Goal: Book appointment/travel/reservation

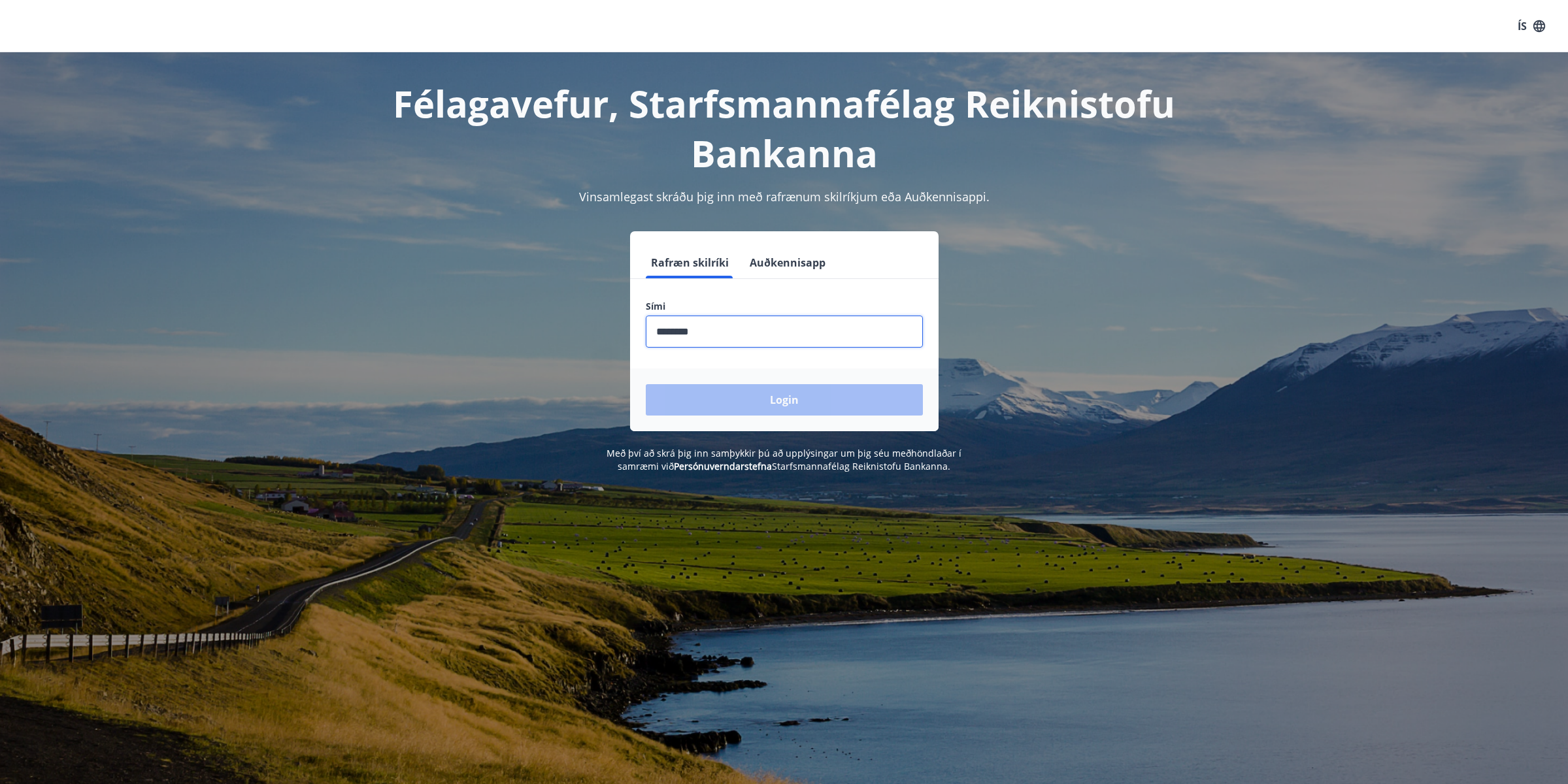
type input "********"
click at [646, 384] on button "Login" at bounding box center [784, 400] width 278 height 32
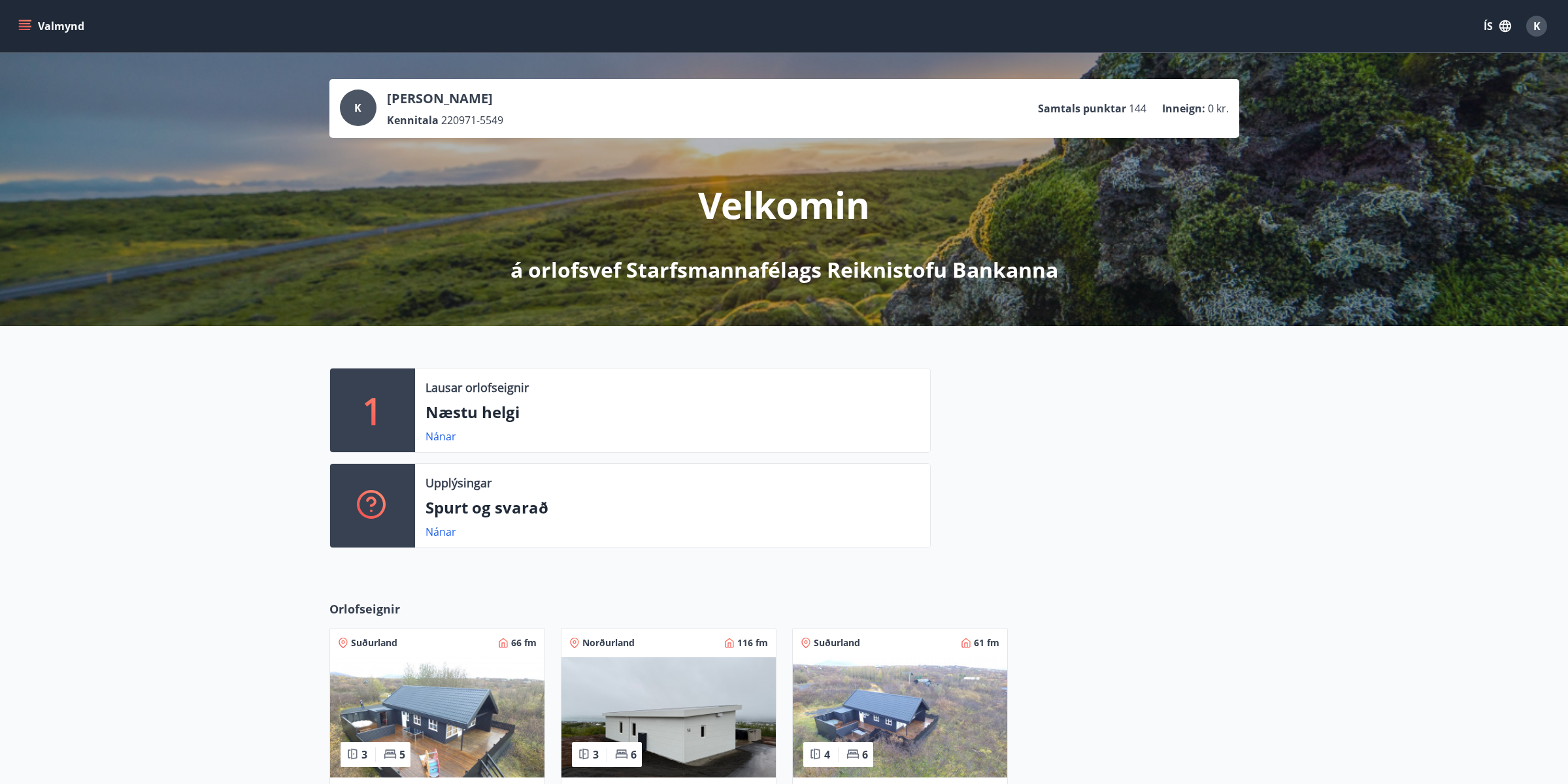
click at [191, 402] on div "1 Lausar orlofseignir Næstu helgi Nánar Upplýsingar Spurt og svarað Nánar" at bounding box center [784, 453] width 1568 height 254
click at [31, 21] on icon "menu" at bounding box center [26, 20] width 14 height 1
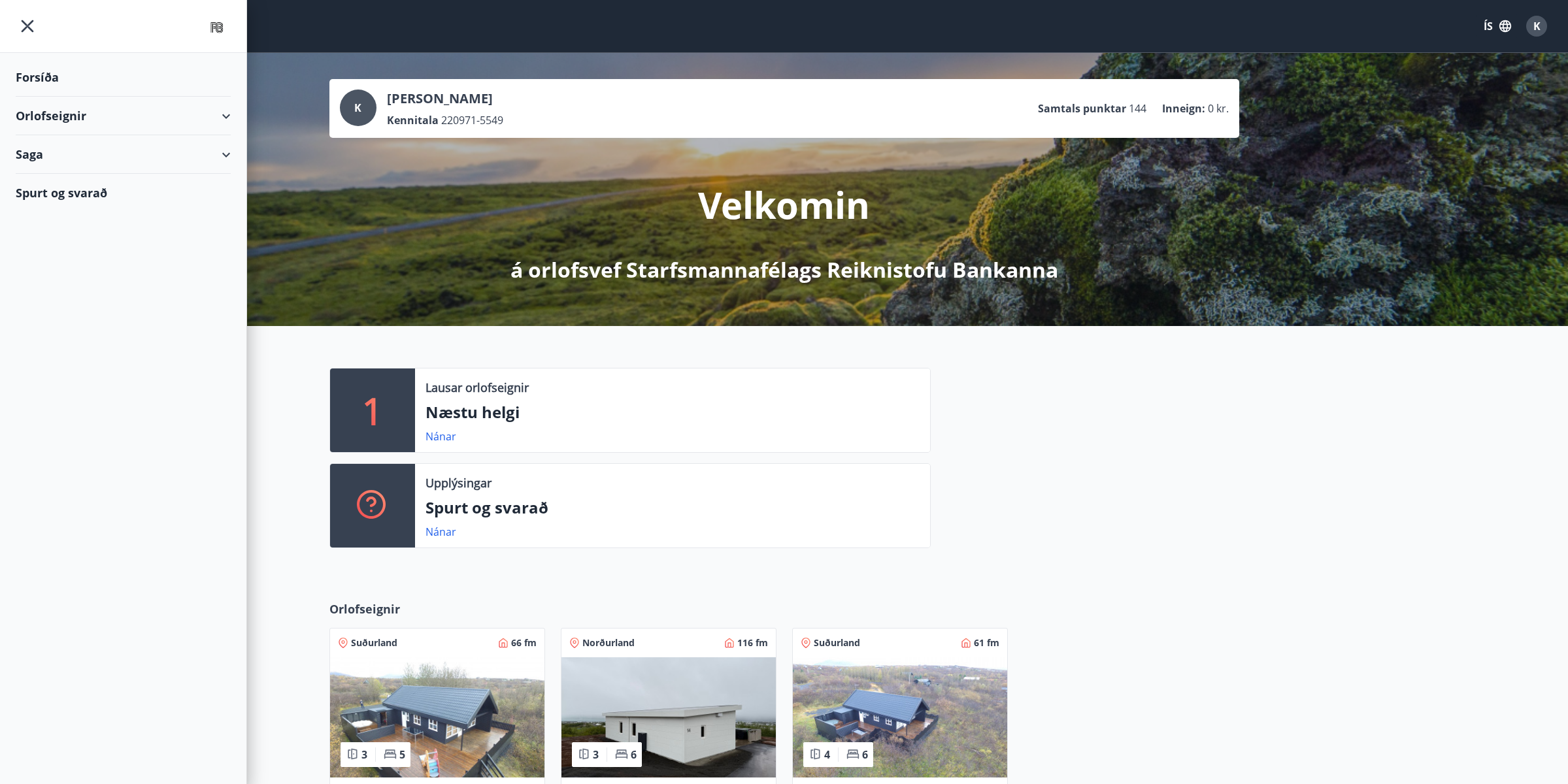
click at [93, 110] on div "Orlofseignir" at bounding box center [123, 116] width 215 height 38
click at [91, 173] on div "Bókunardagatal" at bounding box center [123, 176] width 194 height 27
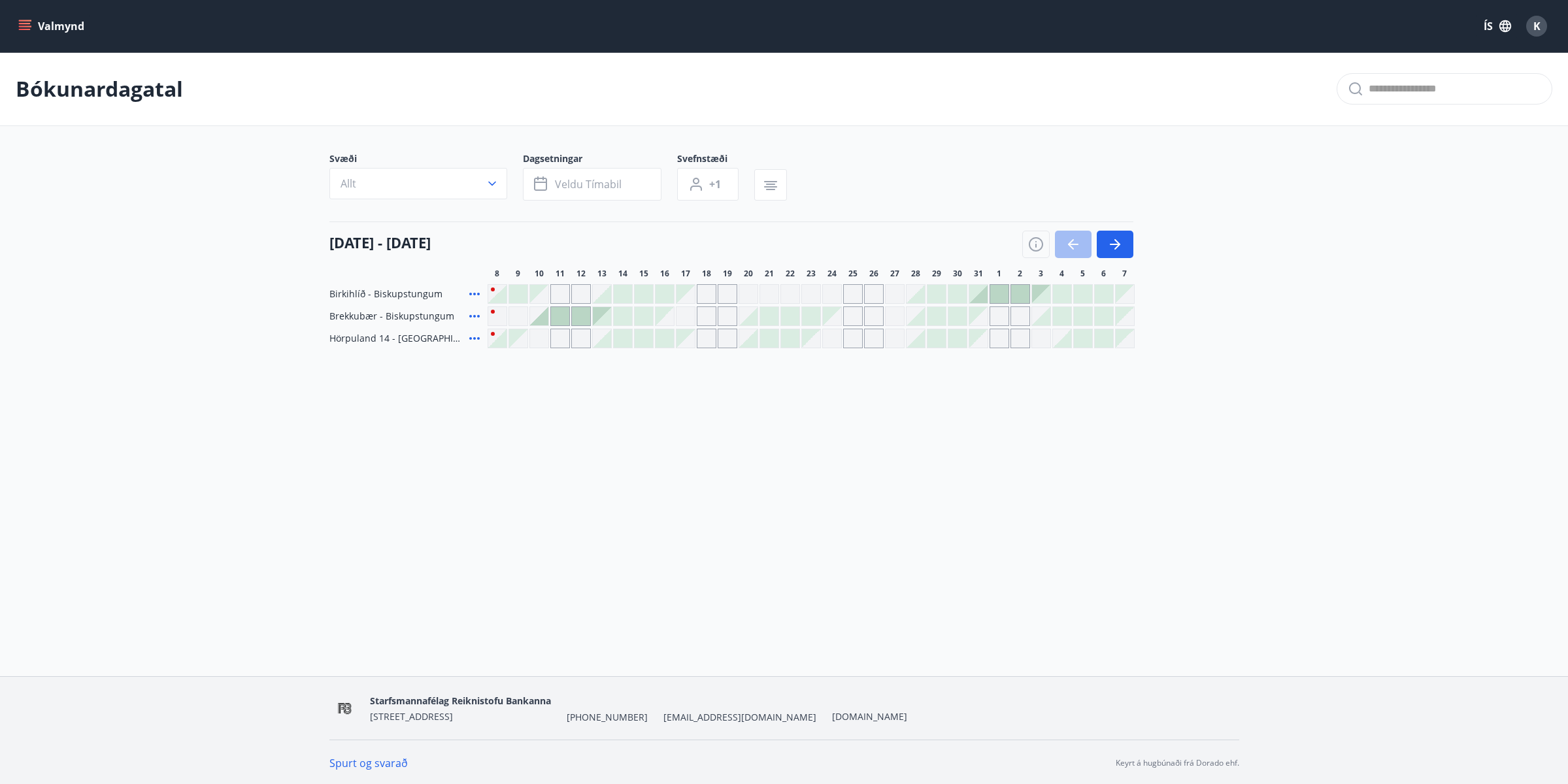
click at [565, 411] on div "Valmynd ÍS K Bókunardagatal Svæði Allt Dagsetningar Veldu tímabil Svefnstæði +1…" at bounding box center [784, 338] width 1568 height 676
click at [982, 295] on div at bounding box center [978, 294] width 18 height 18
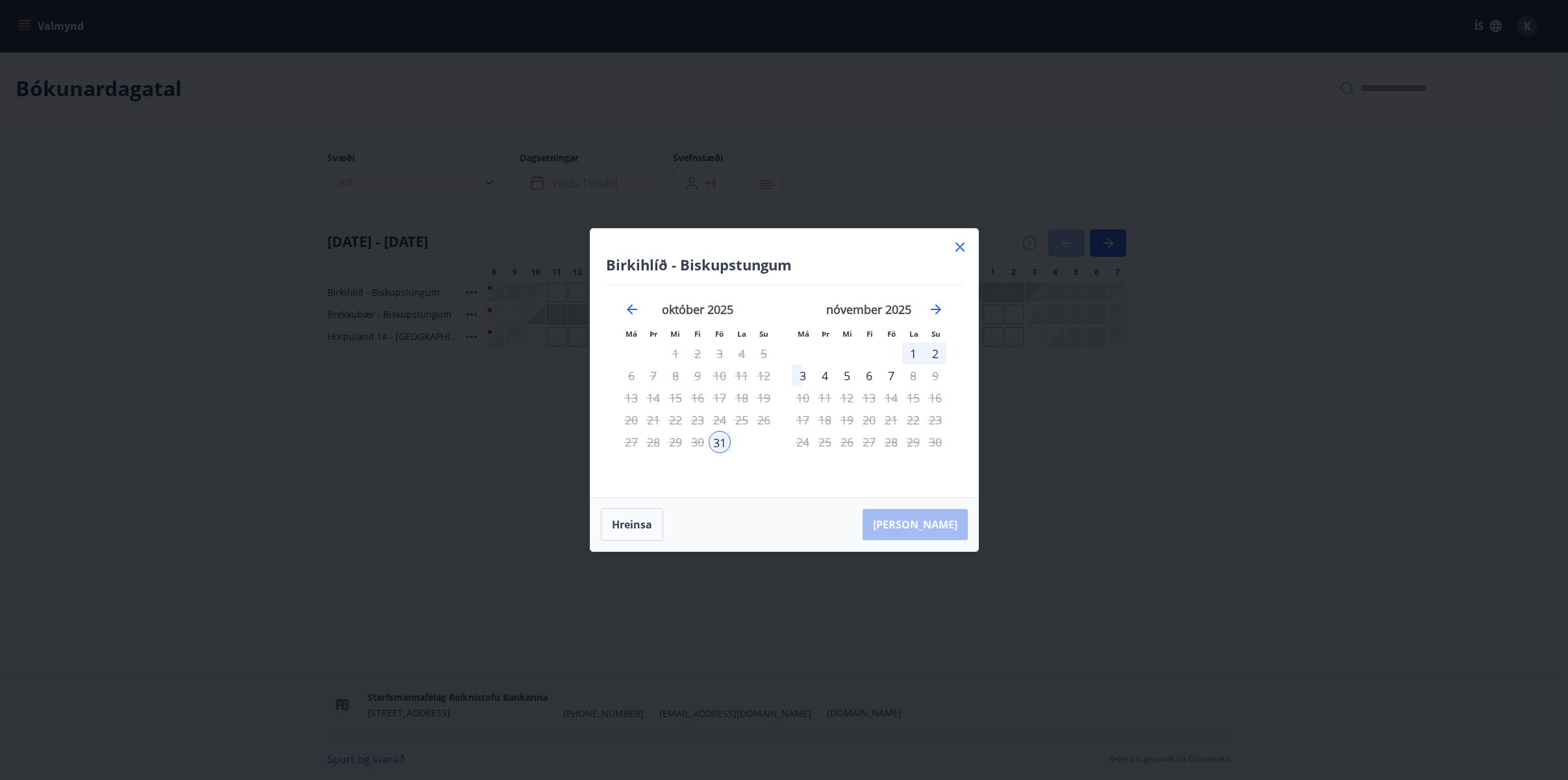
click at [801, 376] on div "3" at bounding box center [802, 375] width 22 height 22
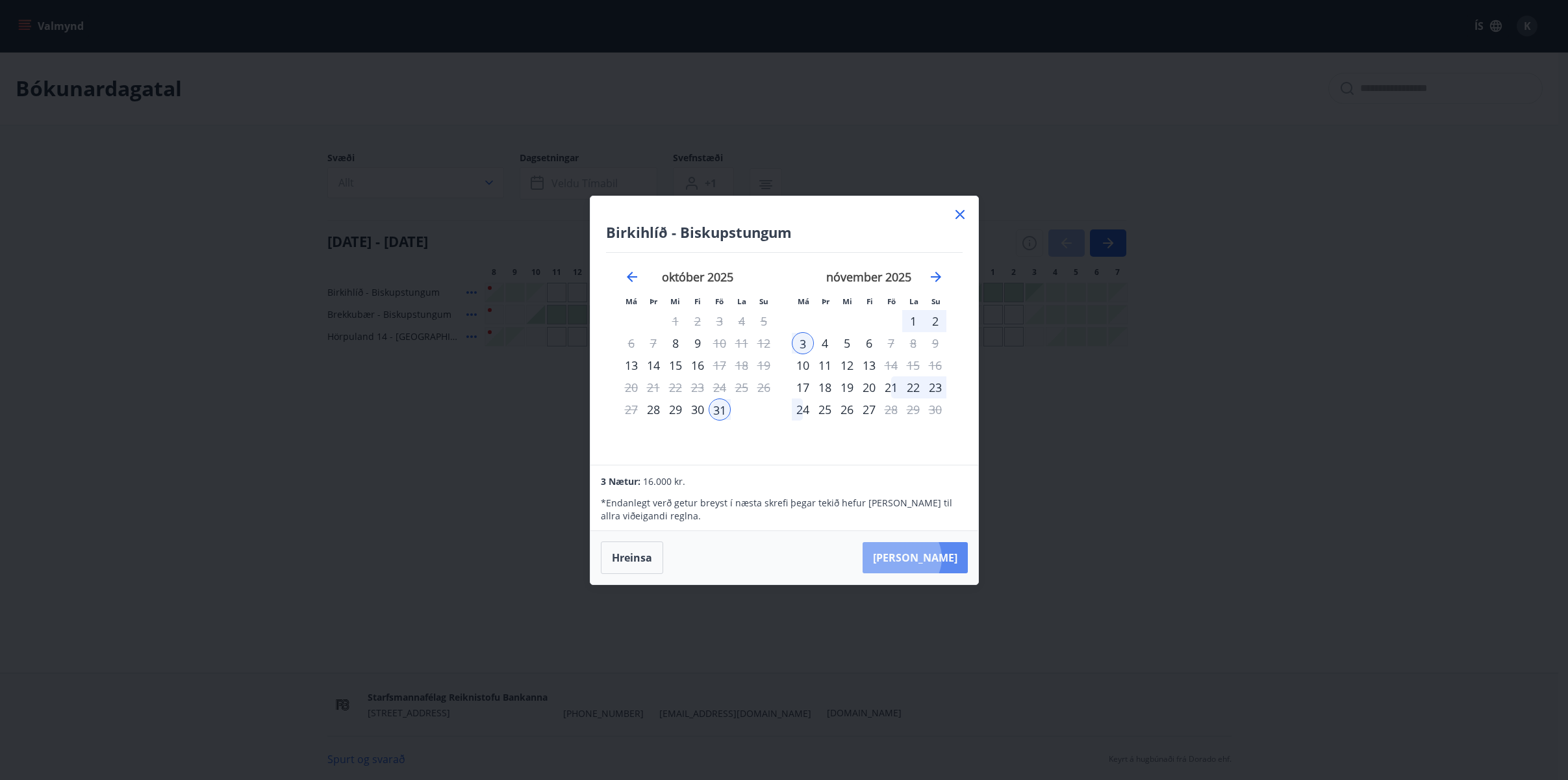
click at [941, 558] on button "[PERSON_NAME]" at bounding box center [915, 558] width 105 height 31
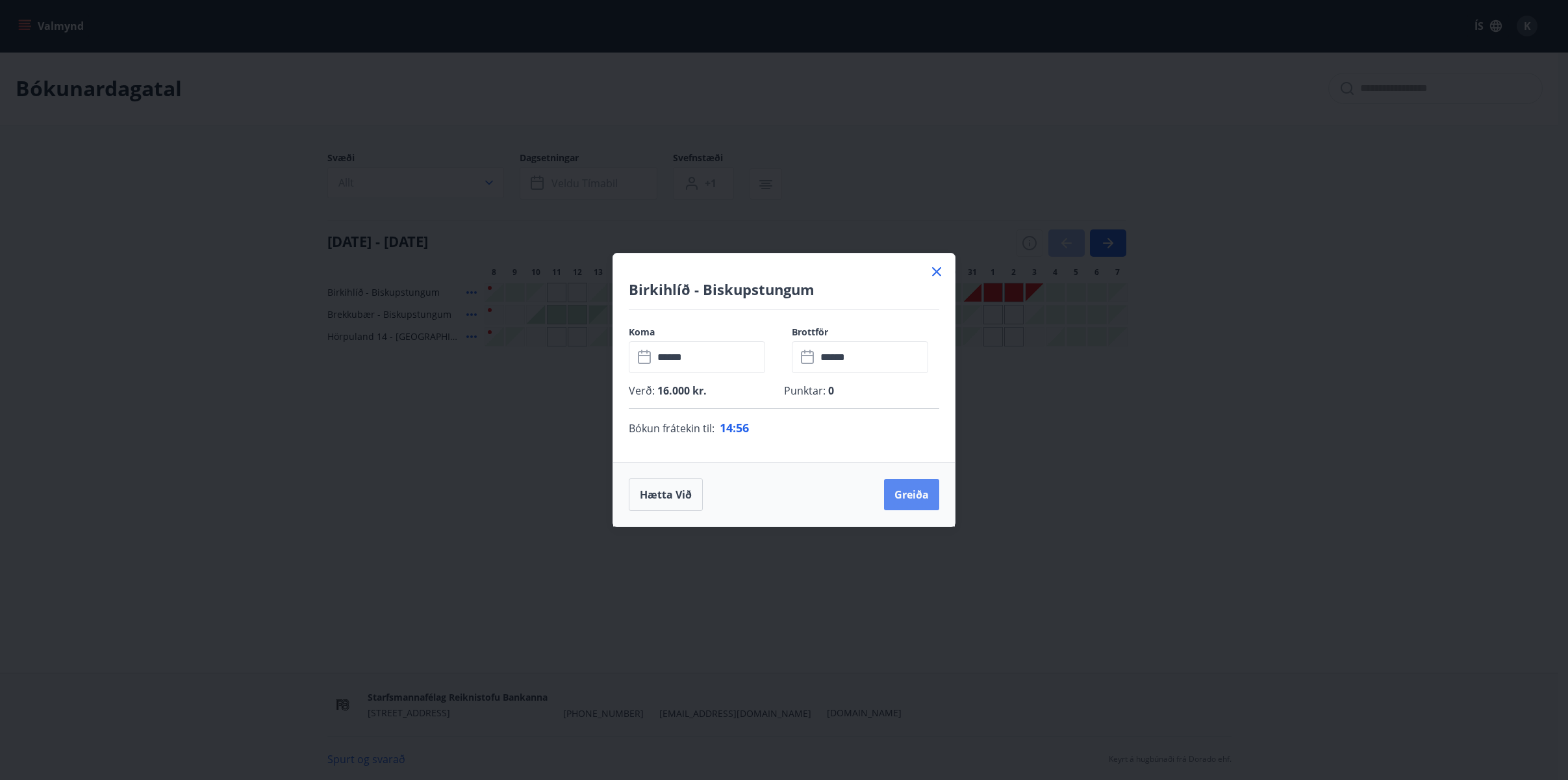
click at [912, 488] on button "Greiða" at bounding box center [911, 494] width 55 height 31
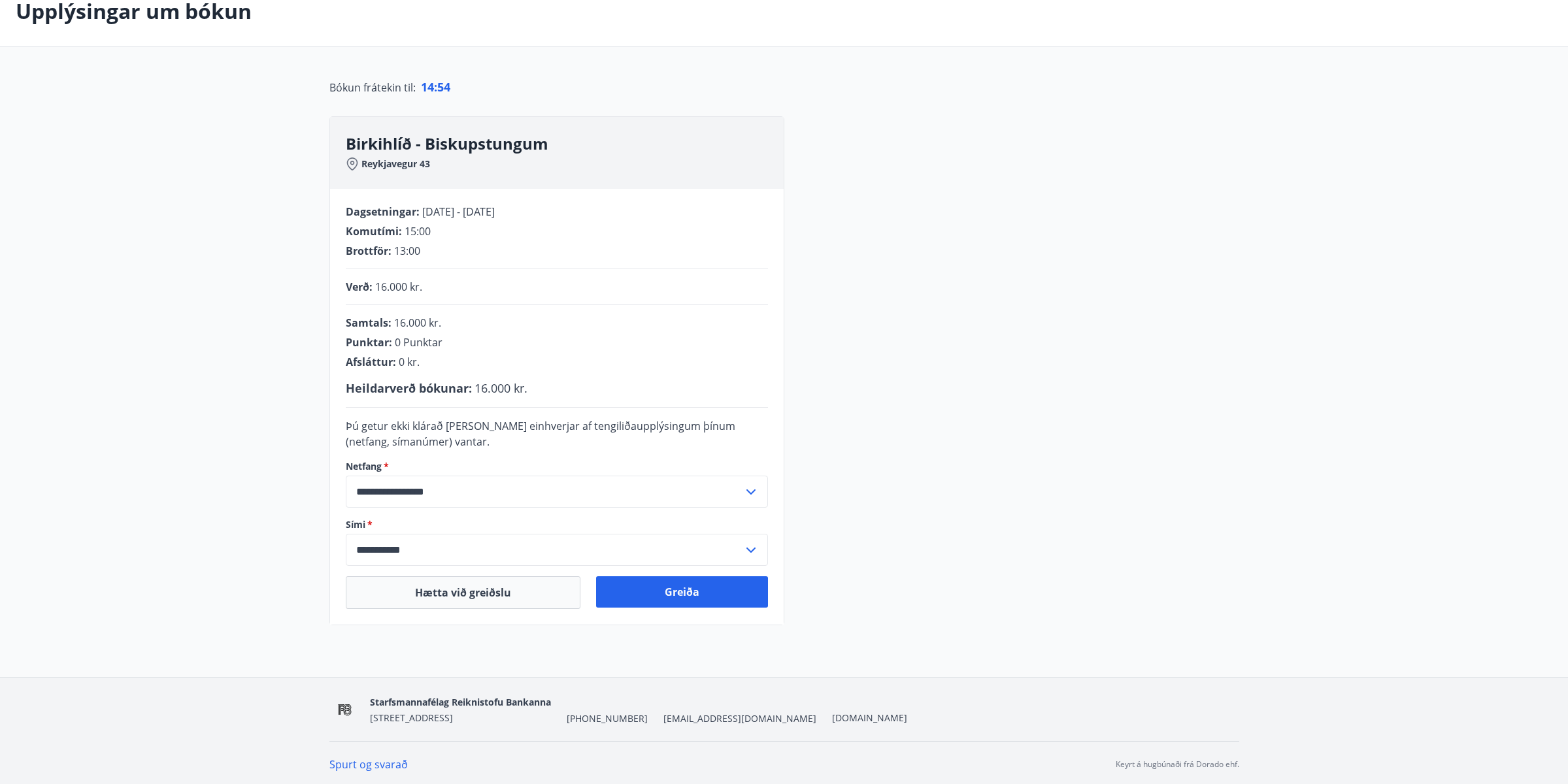
scroll to position [80, 0]
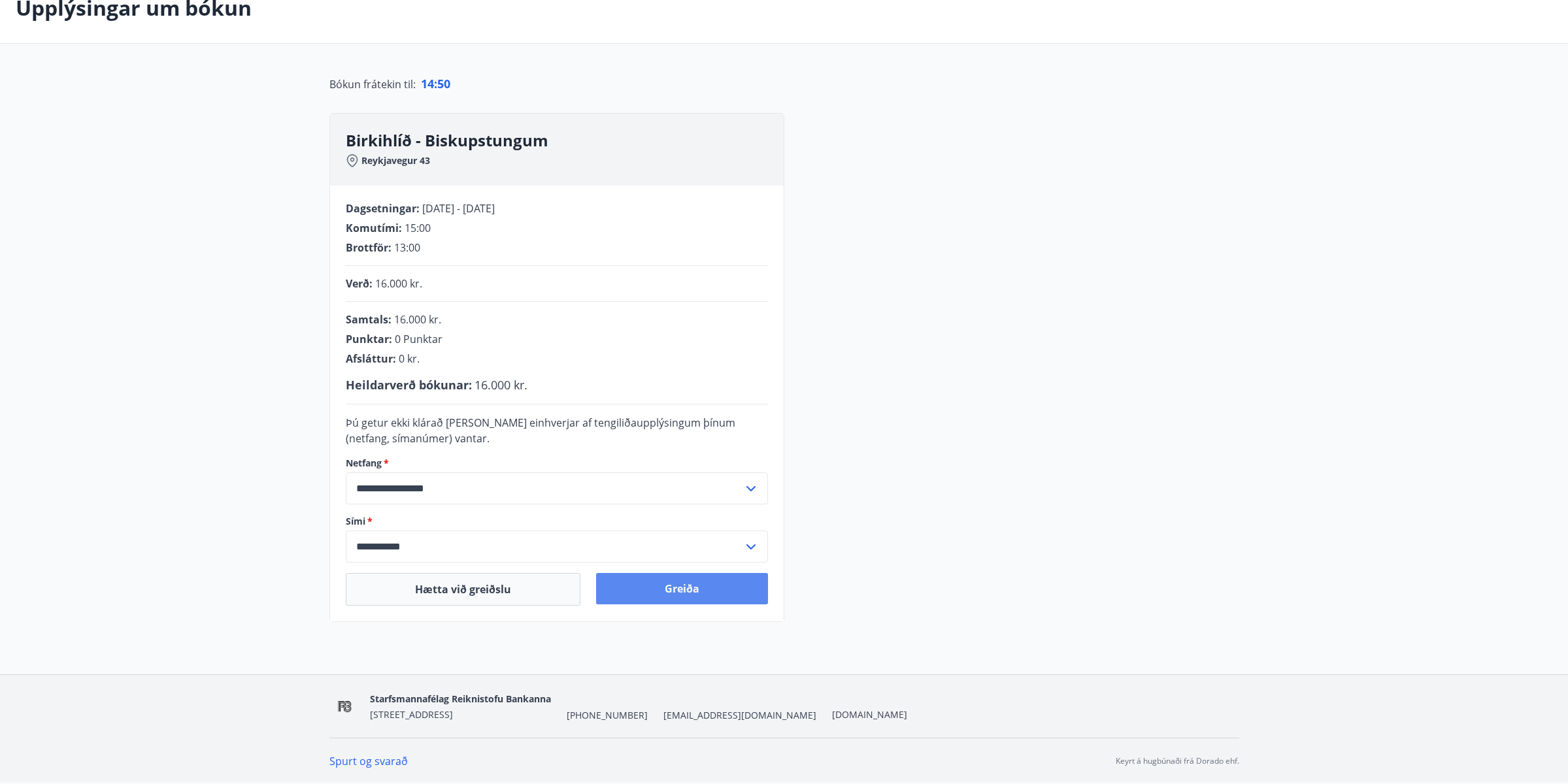
click at [679, 592] on button "Greiða" at bounding box center [682, 589] width 172 height 32
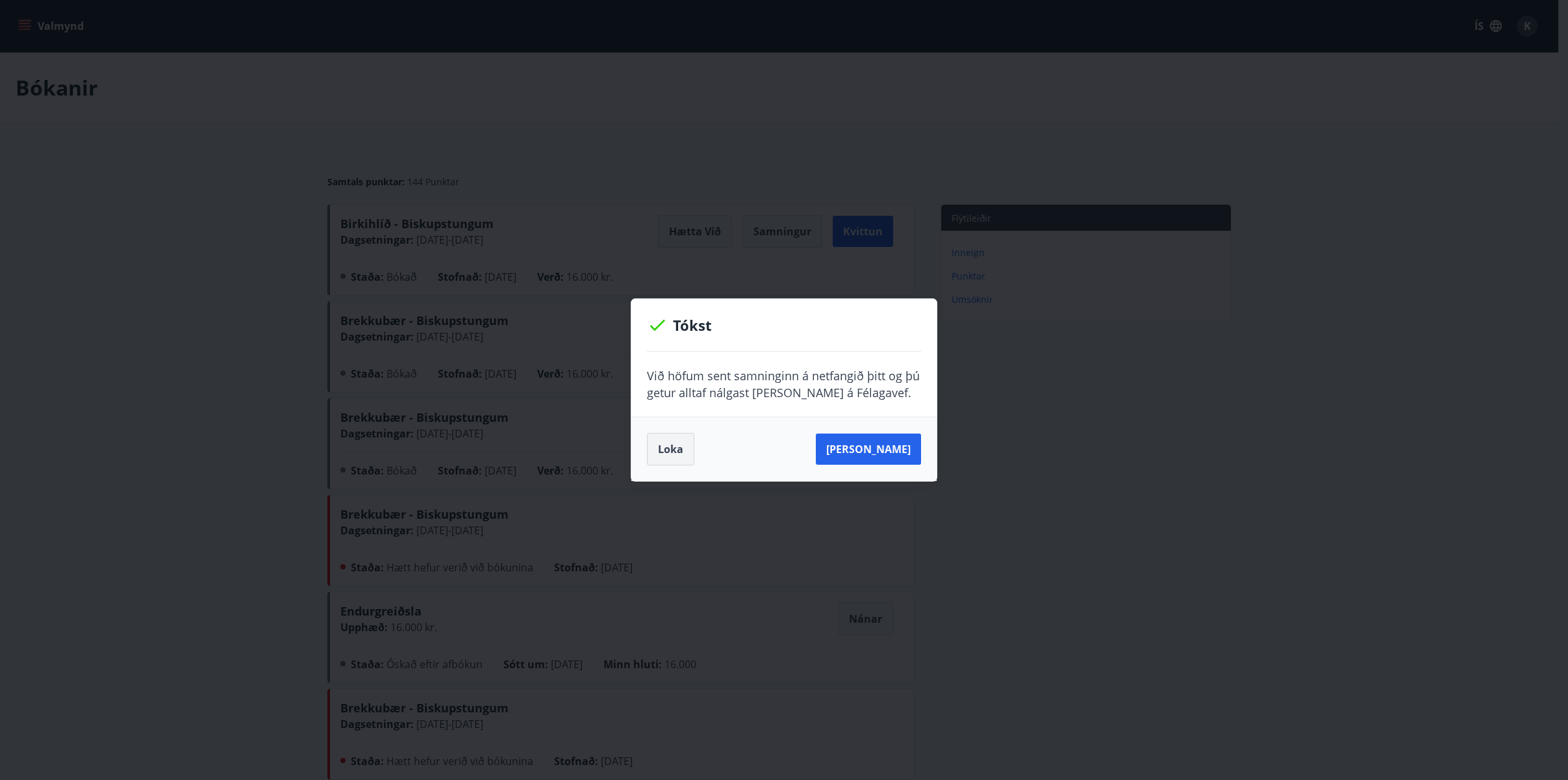
click at [673, 455] on button "Loka" at bounding box center [671, 448] width 48 height 32
